Goal: Transaction & Acquisition: Purchase product/service

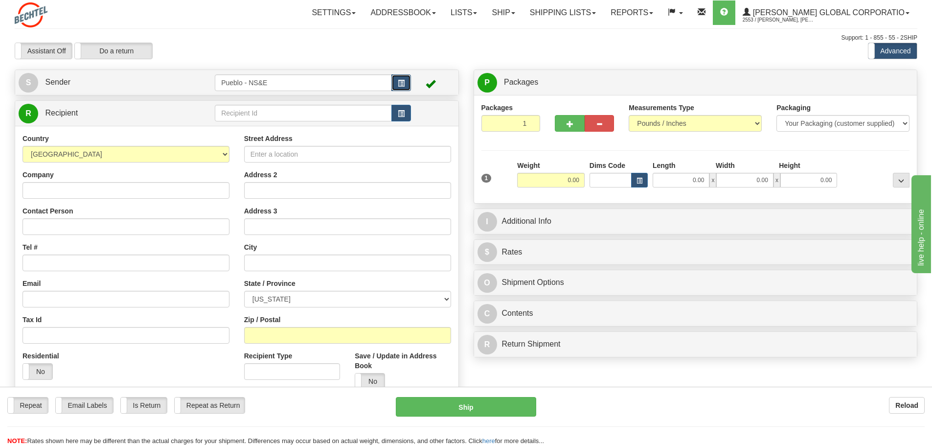
click at [403, 82] on span "button" at bounding box center [401, 83] width 7 height 6
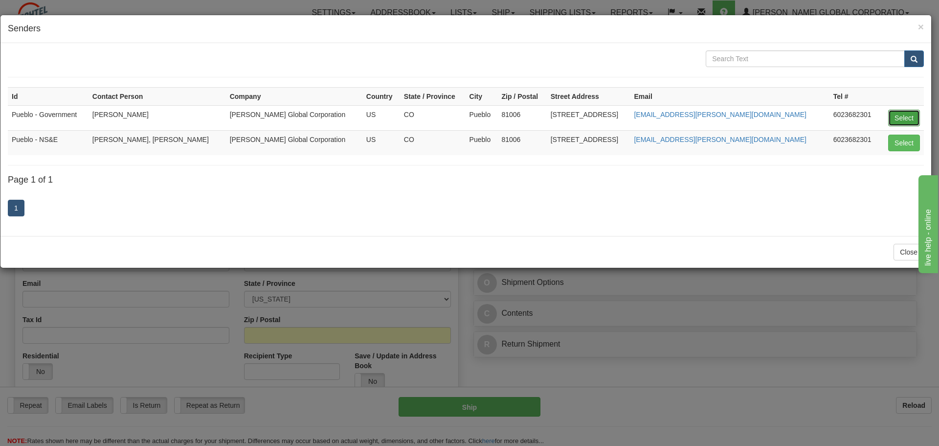
click at [907, 116] on button "Select" at bounding box center [905, 118] width 32 height 17
type input "Pueblo - Government"
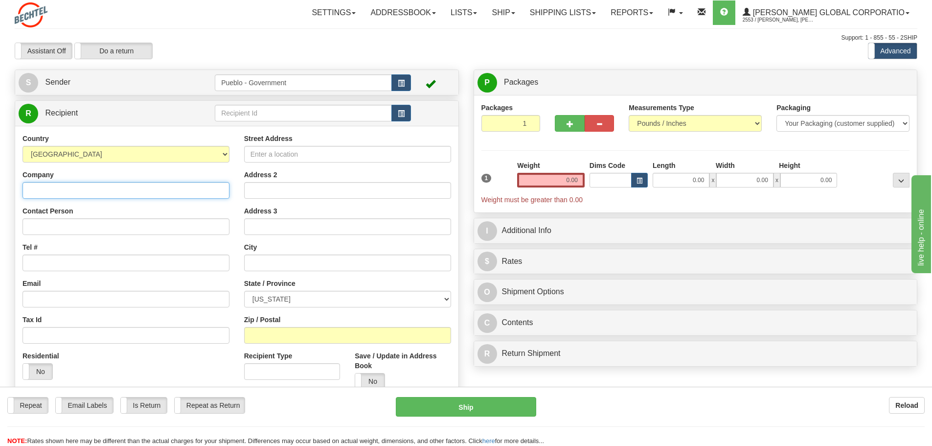
click at [51, 188] on input "Company" at bounding box center [126, 190] width 207 height 17
type input "[PERSON_NAME]"
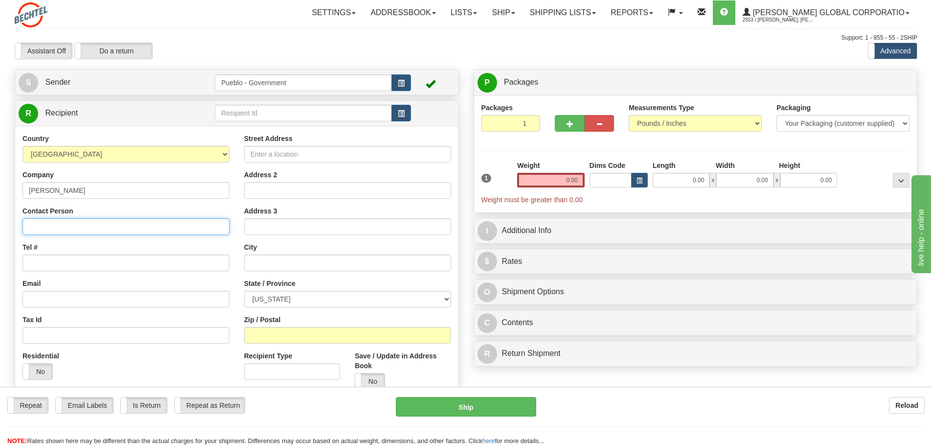
click at [42, 228] on input "Contact Person" at bounding box center [126, 226] width 207 height 17
type input "[PERSON_NAME]"
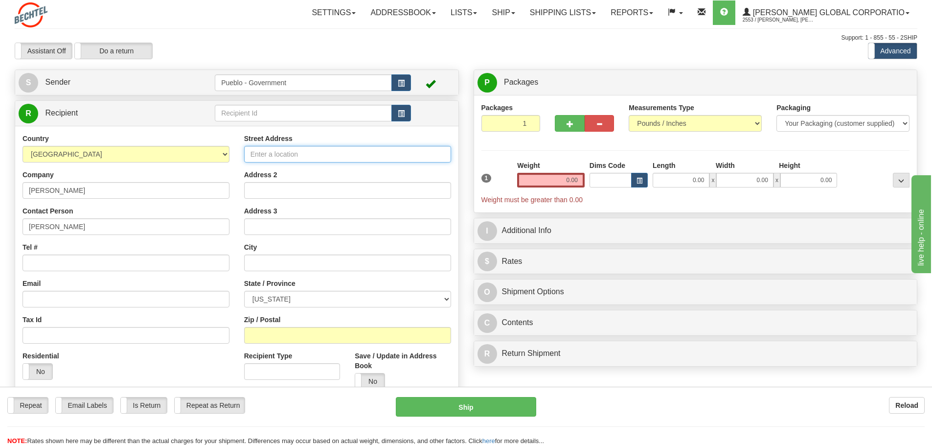
click at [274, 155] on input "Street Address" at bounding box center [347, 154] width 207 height 17
type input "[STREET_ADDRESS]"
click at [268, 266] on input "text" at bounding box center [347, 262] width 207 height 17
type input "[PERSON_NAME]"
click at [446, 295] on select "[US_STATE] [US_STATE] [US_STATE] [US_STATE] Armed Forces America Armed Forces E…" at bounding box center [347, 299] width 207 height 17
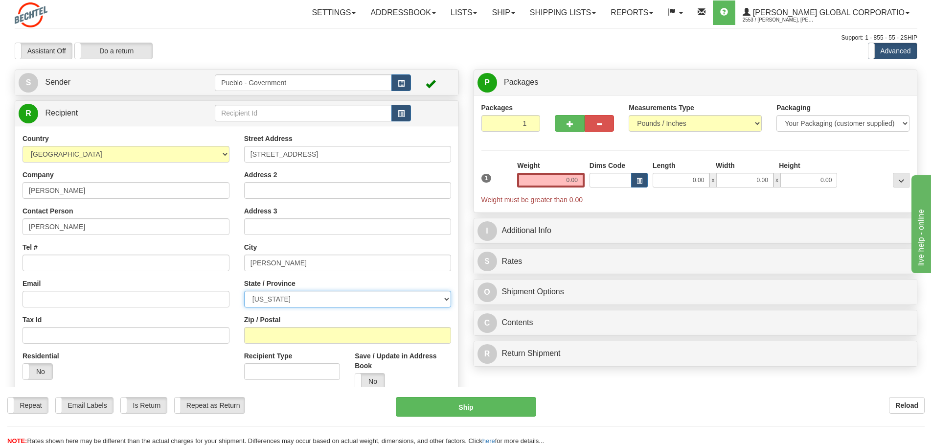
select select "UT"
click at [244, 291] on select "[US_STATE] [US_STATE] [US_STATE] [US_STATE] Armed Forces America Armed Forces E…" at bounding box center [347, 299] width 207 height 17
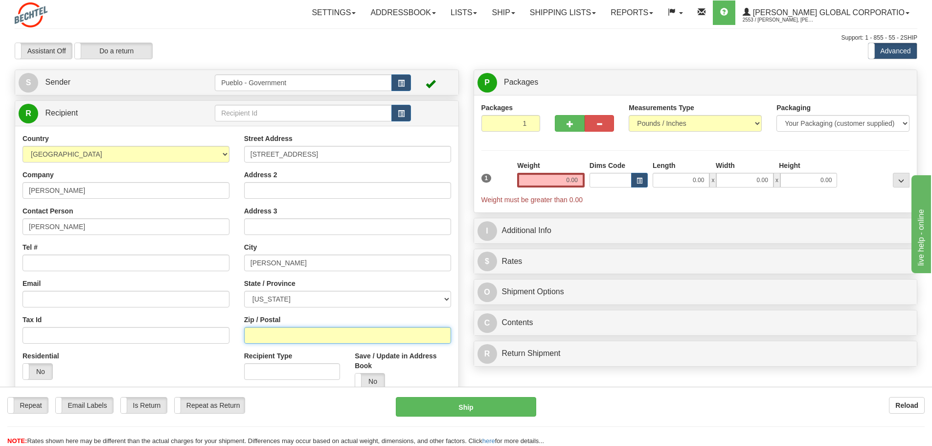
click at [260, 335] on input "Zip / Postal" at bounding box center [347, 335] width 207 height 17
type input "84404"
click at [40, 262] on input "Tel #" at bounding box center [126, 262] width 207 height 17
type input "7195495621"
click at [574, 179] on input "0.00" at bounding box center [551, 180] width 68 height 15
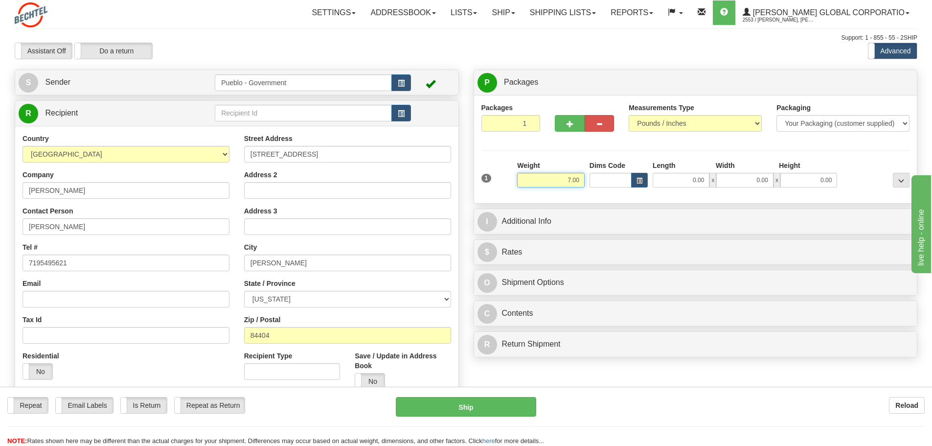
type input "7.00"
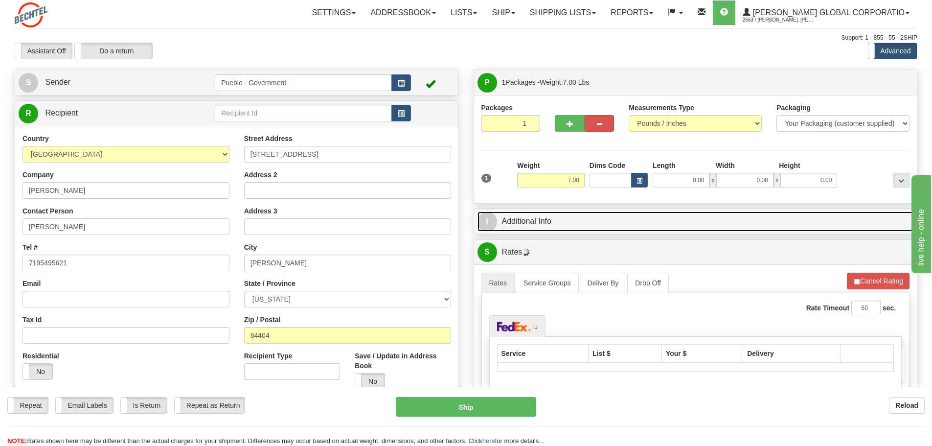
click at [520, 216] on link "I Additional Info" at bounding box center [696, 221] width 436 height 20
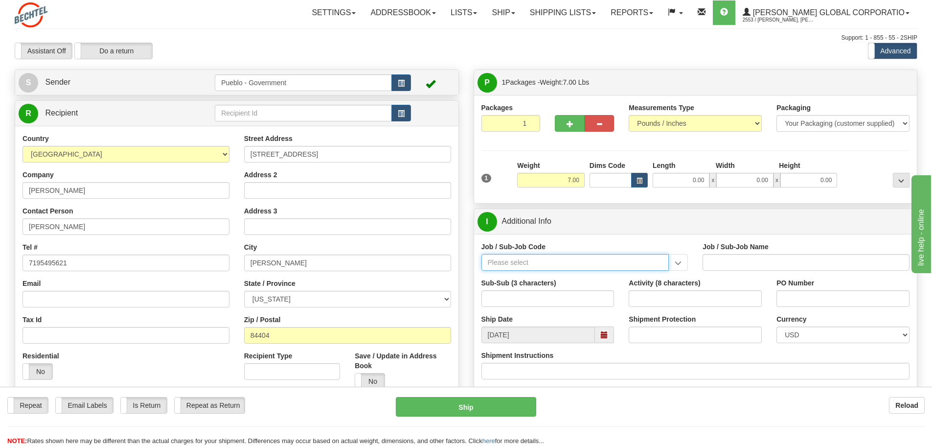
click at [516, 264] on input "Job / Sub-Job Code" at bounding box center [575, 262] width 188 height 17
type input "24852-CM8"
click at [529, 274] on div "24852-CM8" at bounding box center [573, 277] width 178 height 11
type input "PUEBLO CHEM DEMIL PROJECT - CLOSURE-MP-BNI-UTILIT"
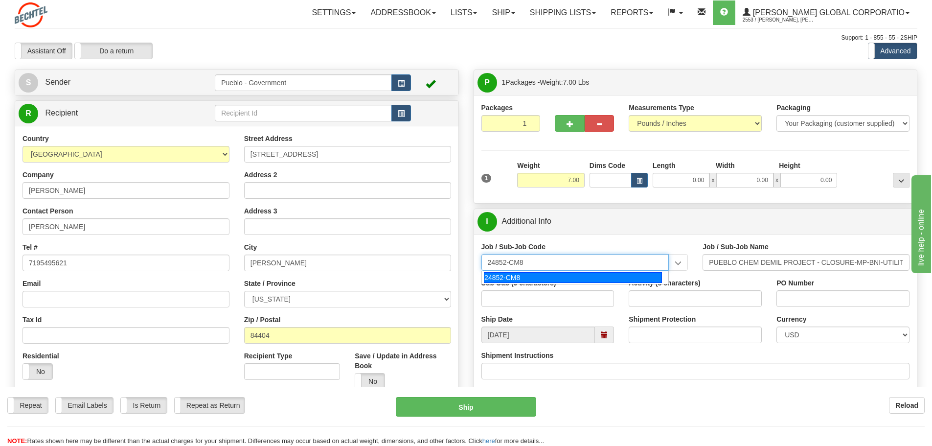
type input "24852-CM8"
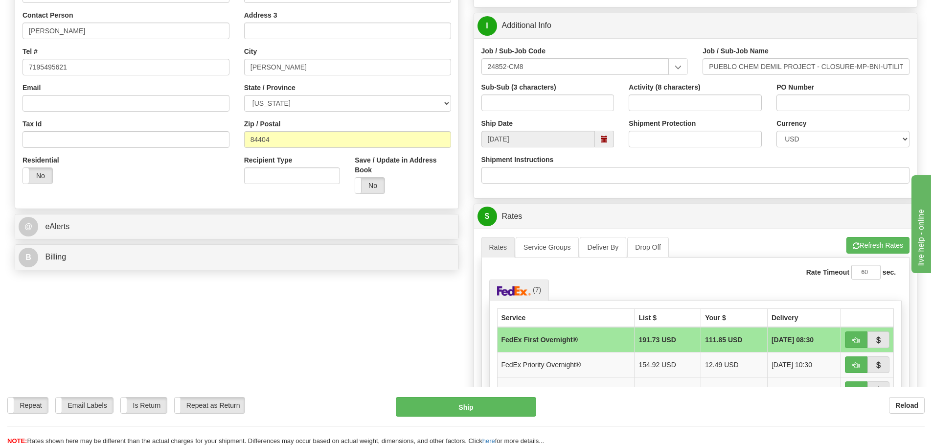
scroll to position [245, 0]
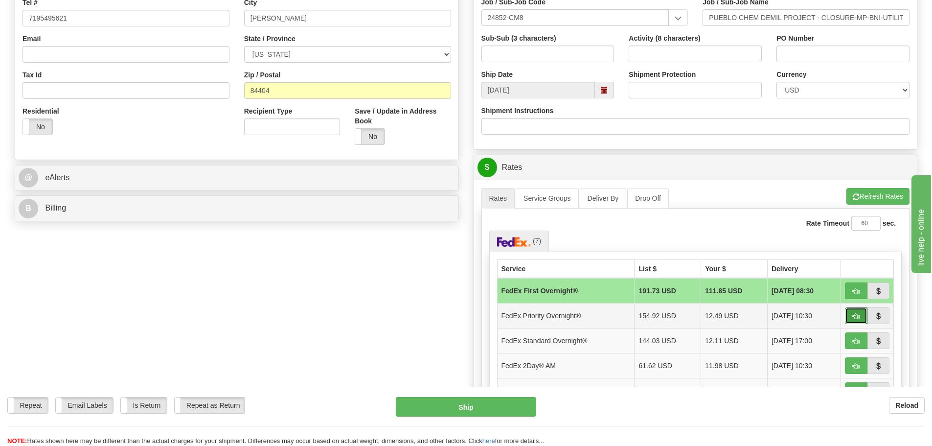
click at [856, 314] on span "button" at bounding box center [856, 316] width 7 height 6
type input "01"
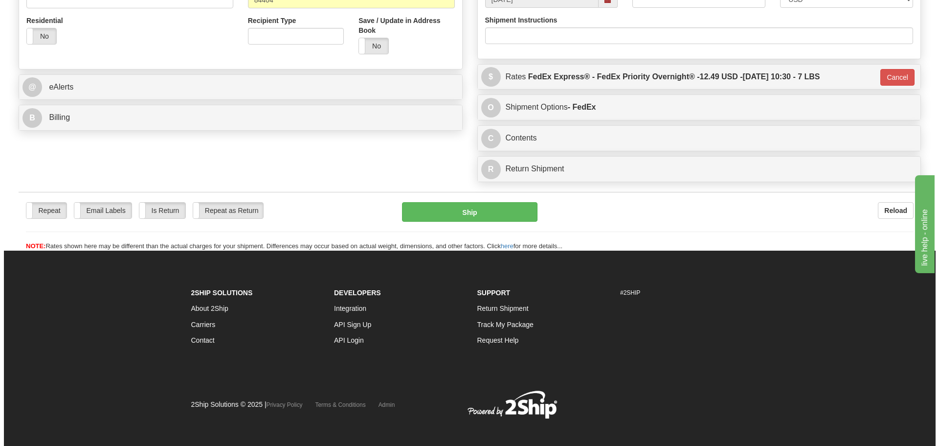
scroll to position [343, 0]
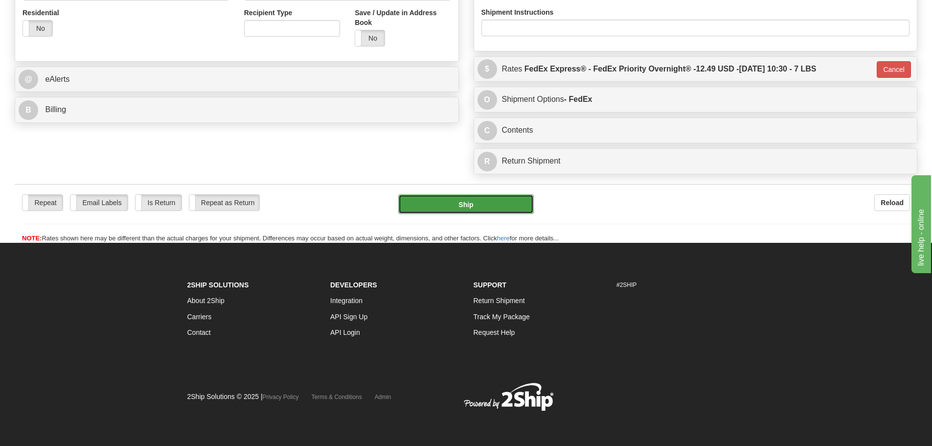
click at [452, 200] on button "Ship" at bounding box center [466, 204] width 136 height 20
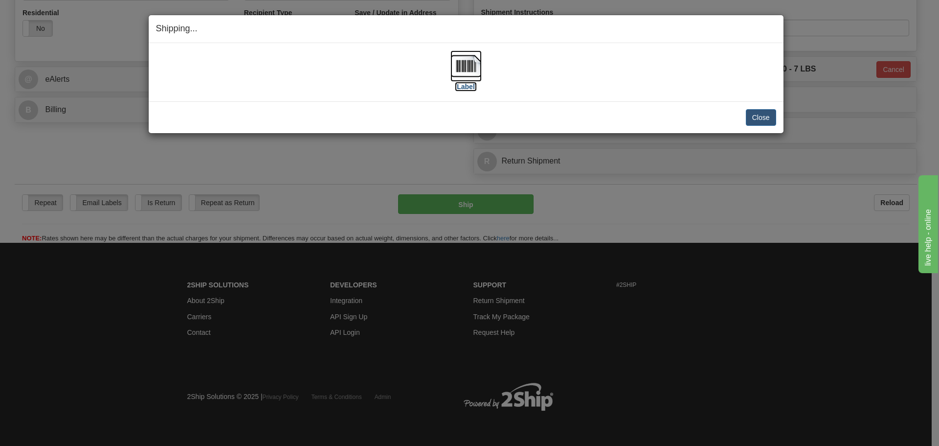
click at [465, 65] on img at bounding box center [466, 65] width 31 height 31
